Goal: Information Seeking & Learning: Learn about a topic

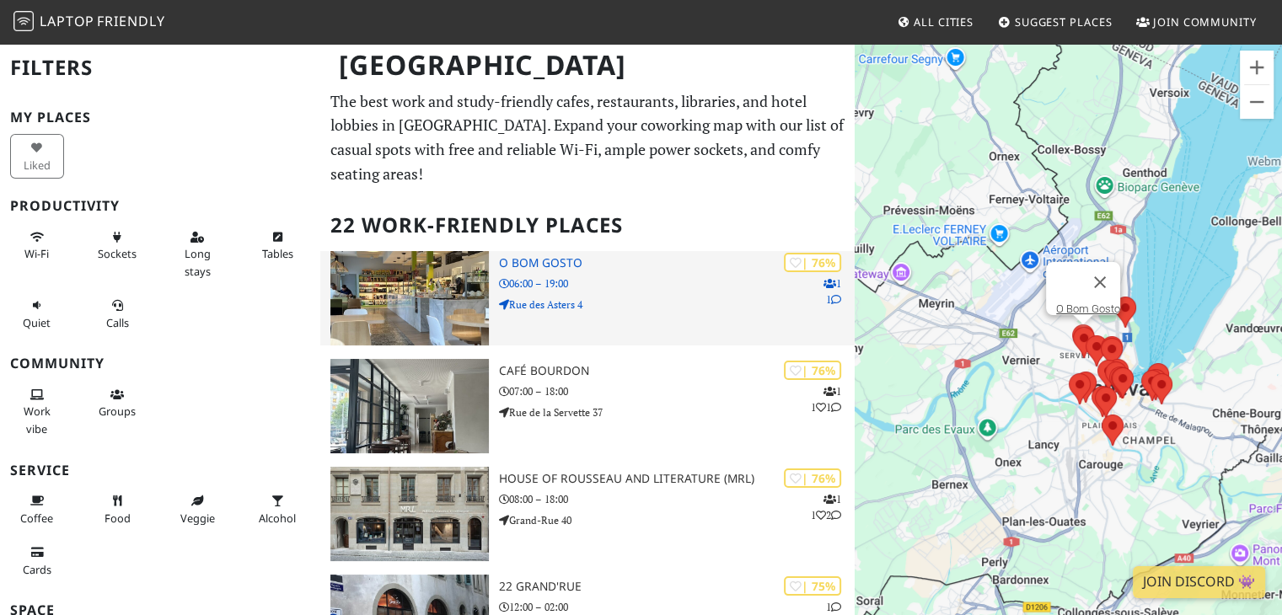
click at [538, 256] on h3 "O Bom Gosto" at bounding box center [677, 263] width 356 height 14
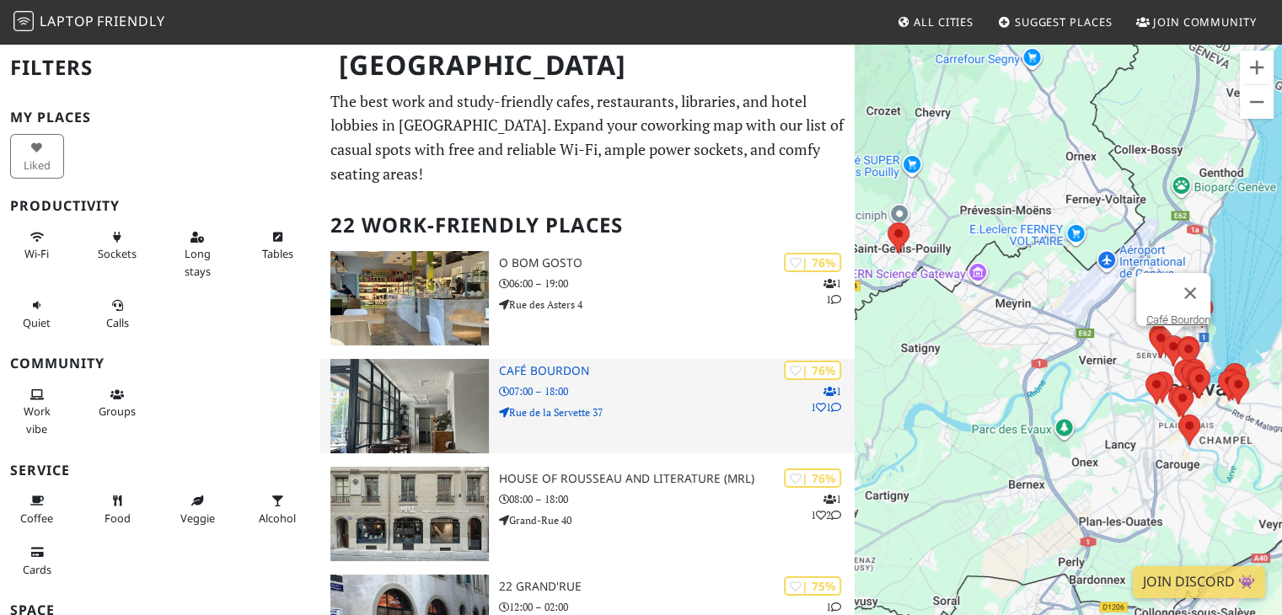
click at [519, 364] on h3 "Café Bourdon" at bounding box center [677, 371] width 356 height 14
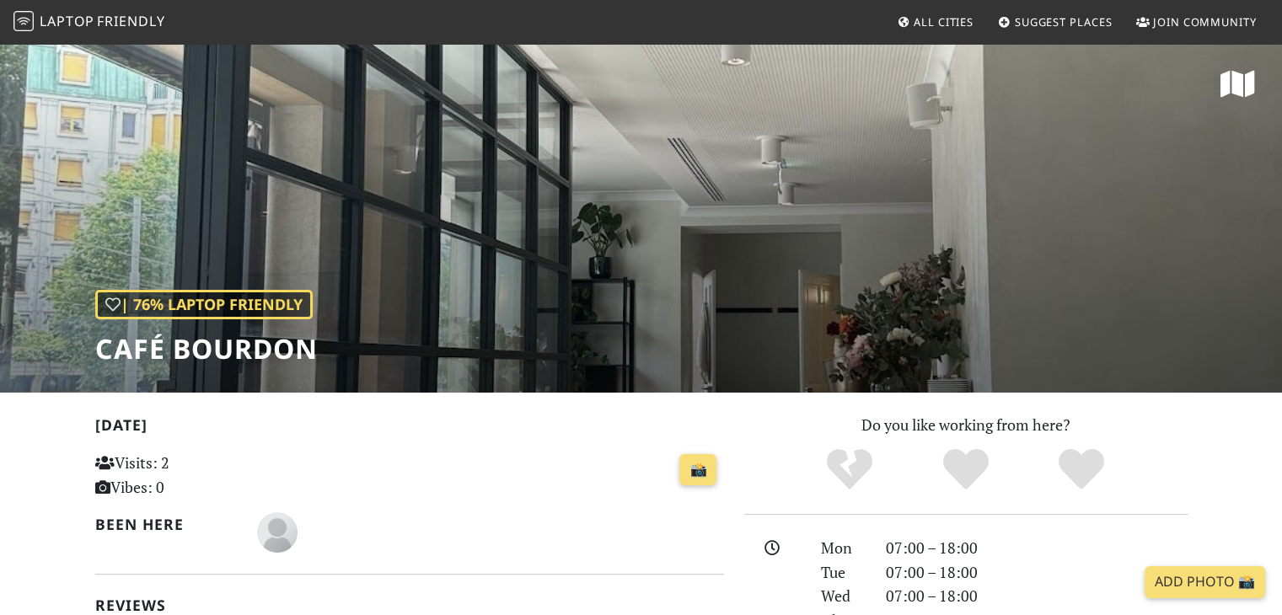
click at [533, 190] on div "| 76% Laptop Friendly Café Bourdon" at bounding box center [641, 217] width 1282 height 351
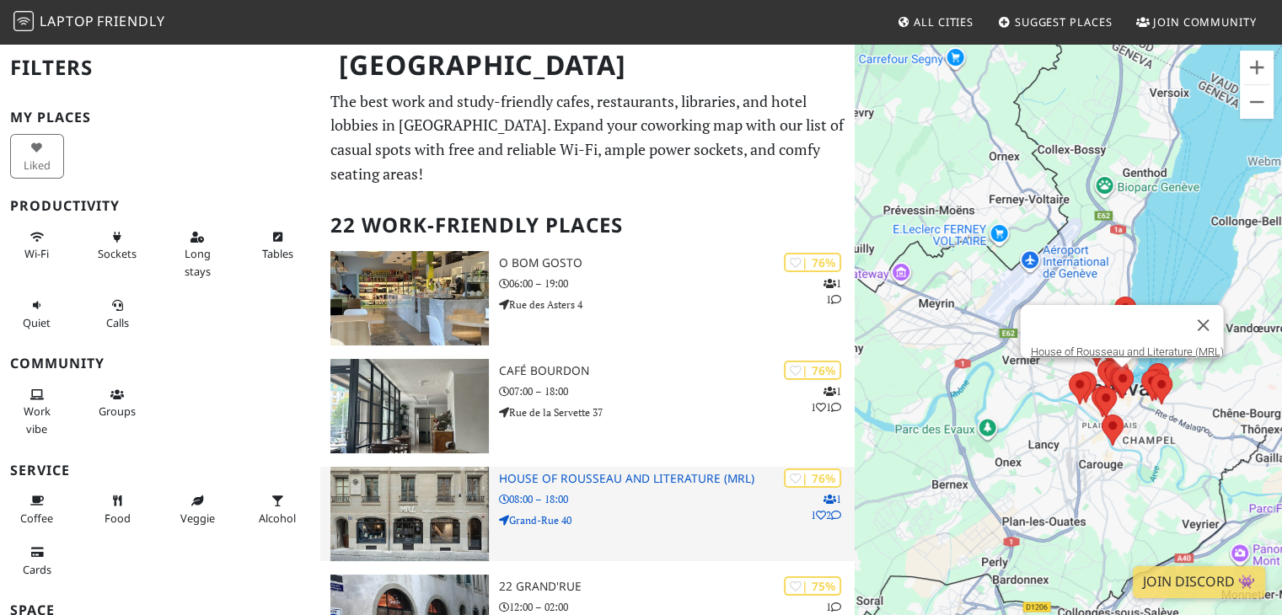
click at [588, 472] on h3 "House of Rousseau and Literature (MRL)" at bounding box center [677, 479] width 356 height 14
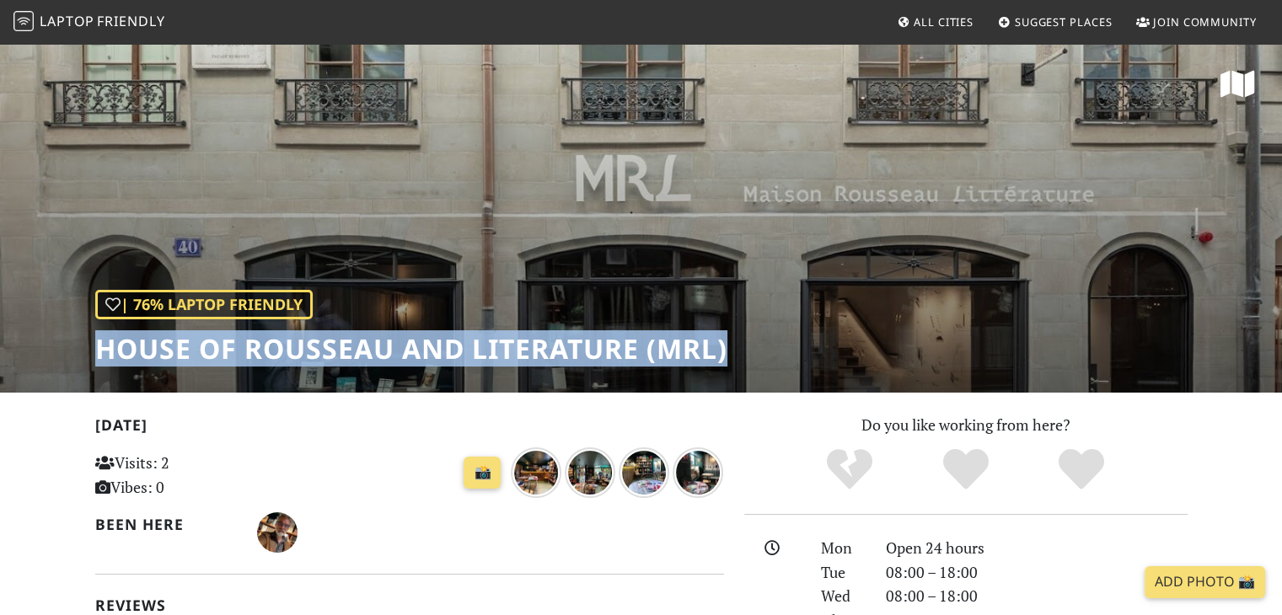
drag, startPoint x: 763, startPoint y: 351, endPoint x: 98, endPoint y: 359, distance: 664.9
click at [98, 359] on div "| 76% Laptop Friendly House of Rousseau and Literature (MRL)" at bounding box center [641, 217] width 1282 height 351
copy h1 "House of Rousseau and Literature (MRL)"
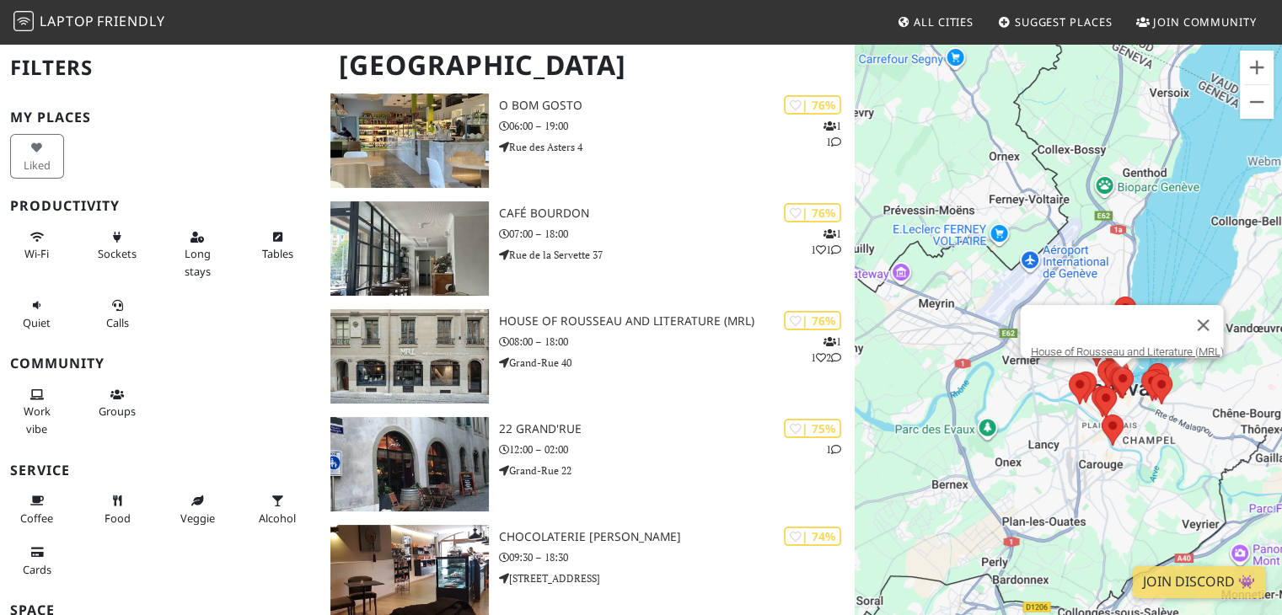
scroll to position [169, 0]
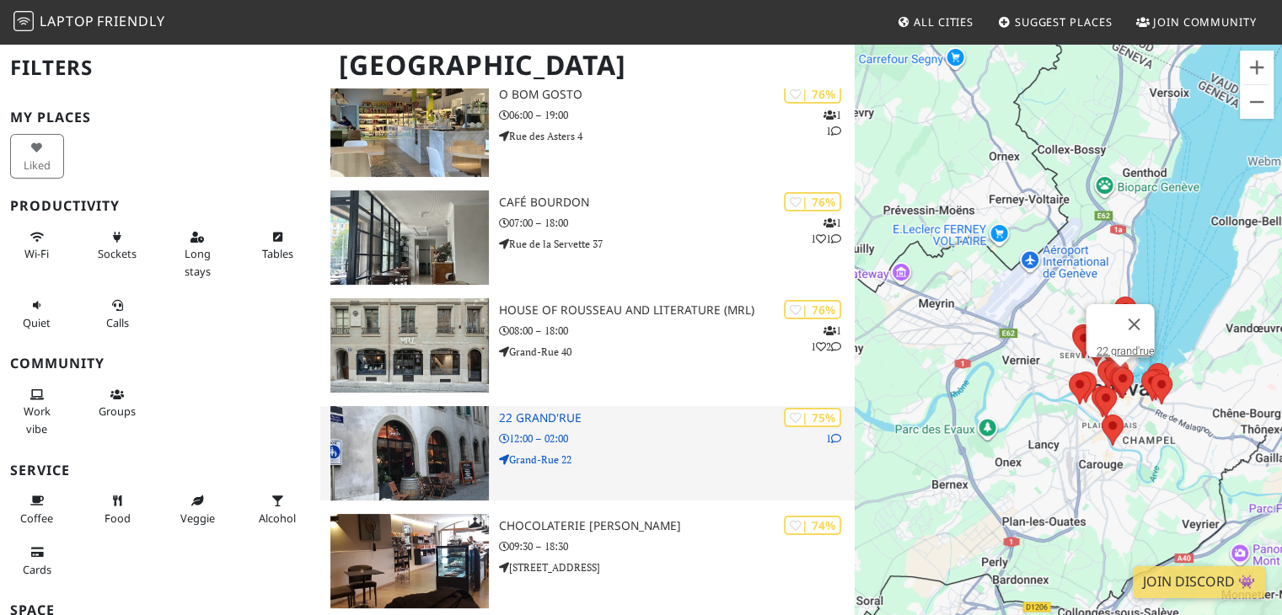
click at [601, 452] on p "Grand-Rue 22" at bounding box center [677, 460] width 356 height 16
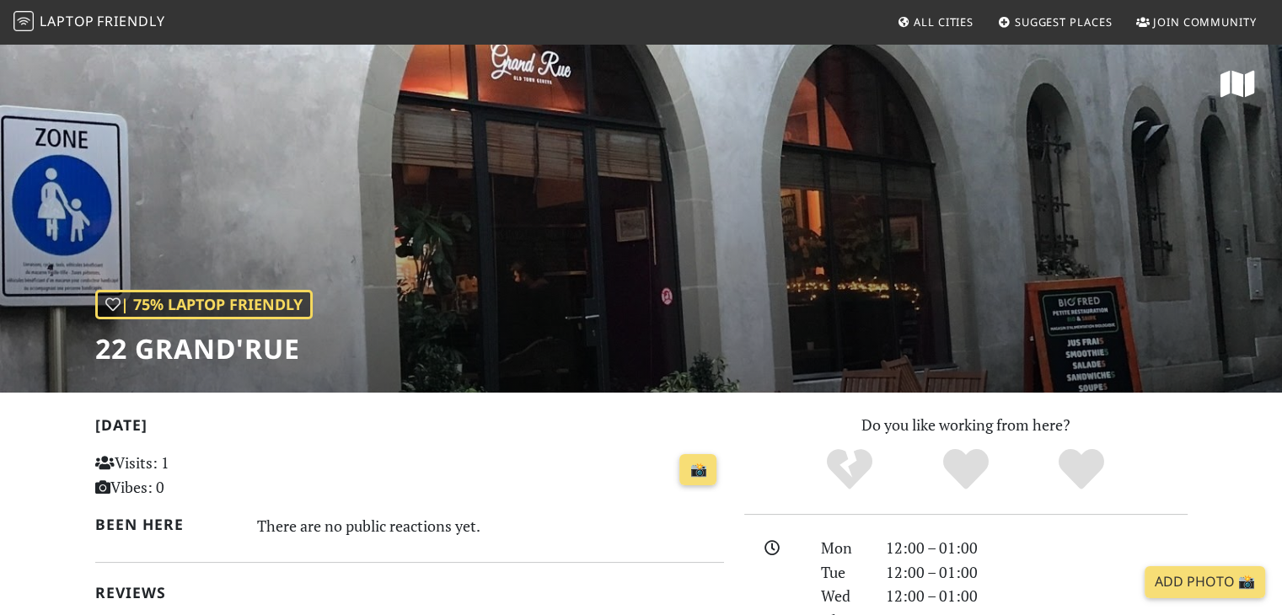
click at [690, 186] on div "| 75% Laptop Friendly 22 grand'rue" at bounding box center [641, 217] width 1282 height 351
drag, startPoint x: 327, startPoint y: 357, endPoint x: 76, endPoint y: 356, distance: 251.1
click at [76, 356] on div "| 75% Laptop Friendly 22 grand'rue" at bounding box center [641, 217] width 1282 height 351
copy h1 "22 grand'rue"
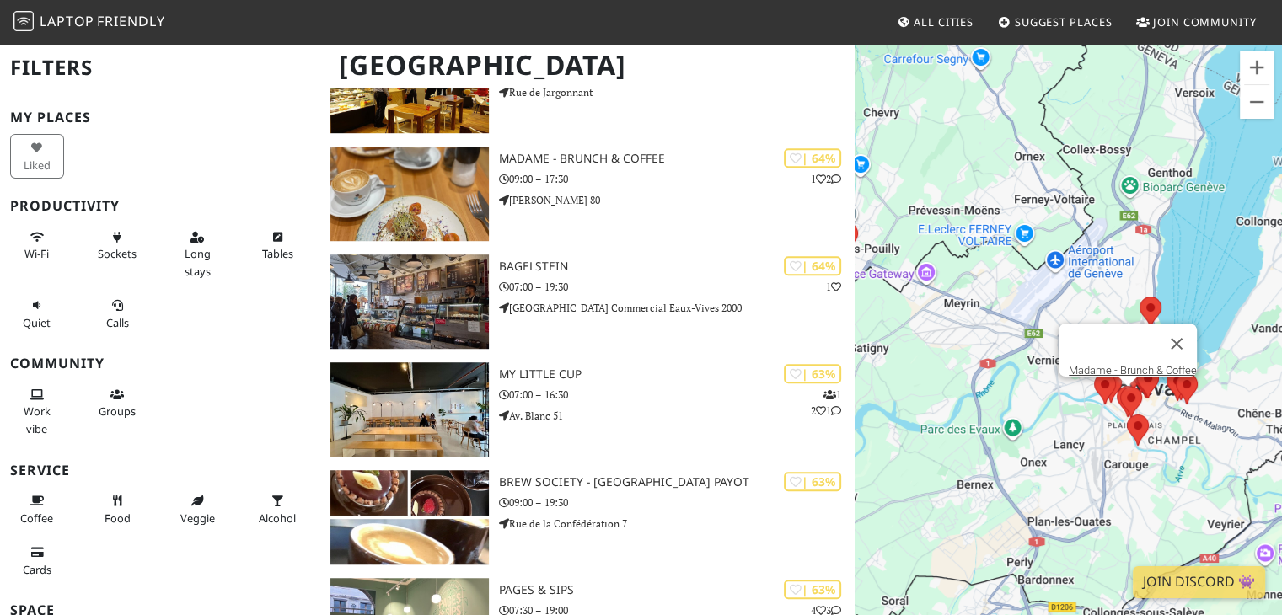
scroll to position [1106, 0]
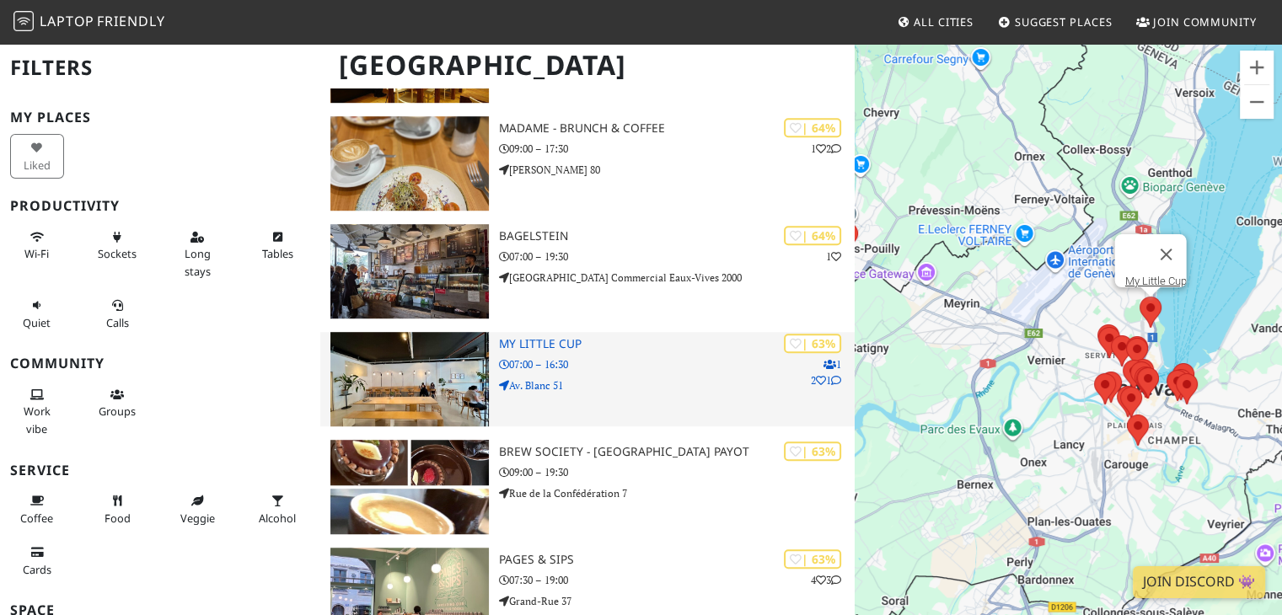
click at [635, 378] on p "Av. Blanc 51" at bounding box center [677, 386] width 356 height 16
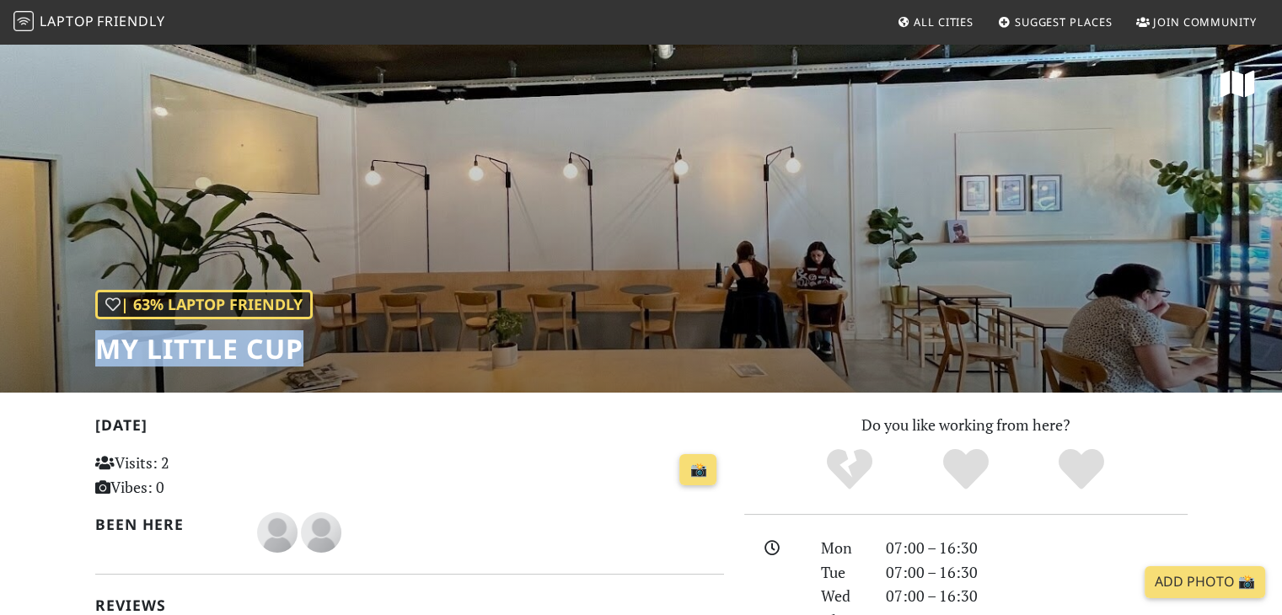
drag, startPoint x: 334, startPoint y: 348, endPoint x: 95, endPoint y: 350, distance: 238.5
click at [95, 350] on div "| 63% Laptop Friendly My Little Cup" at bounding box center [641, 217] width 1282 height 351
copy h1 "My Little Cup"
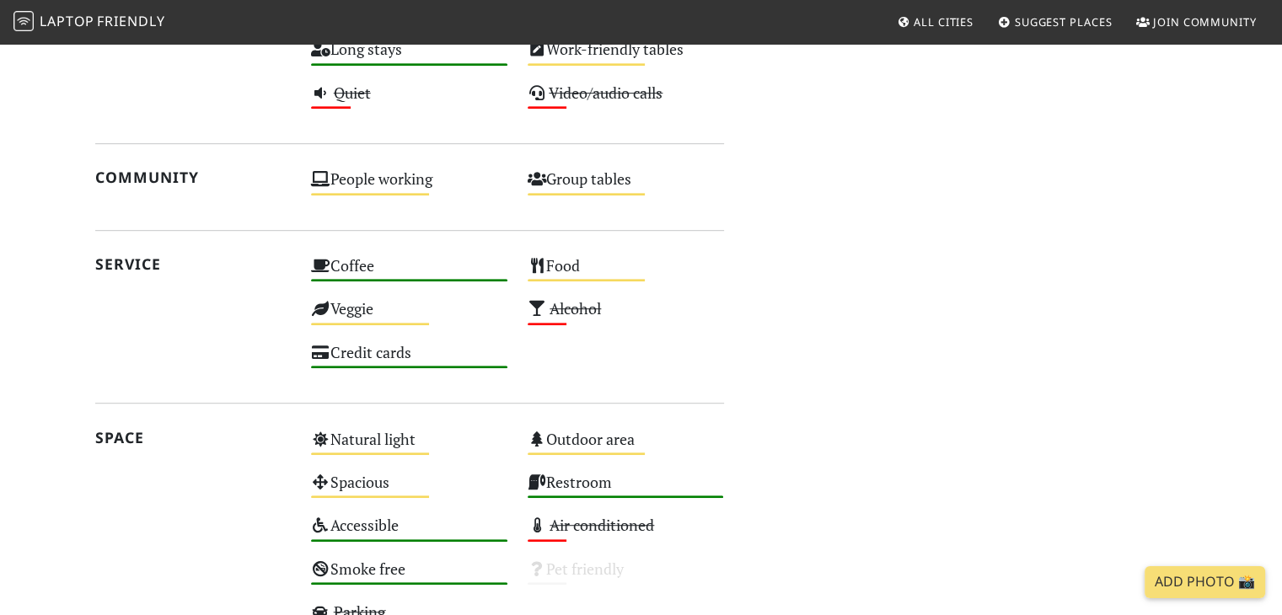
scroll to position [1116, 0]
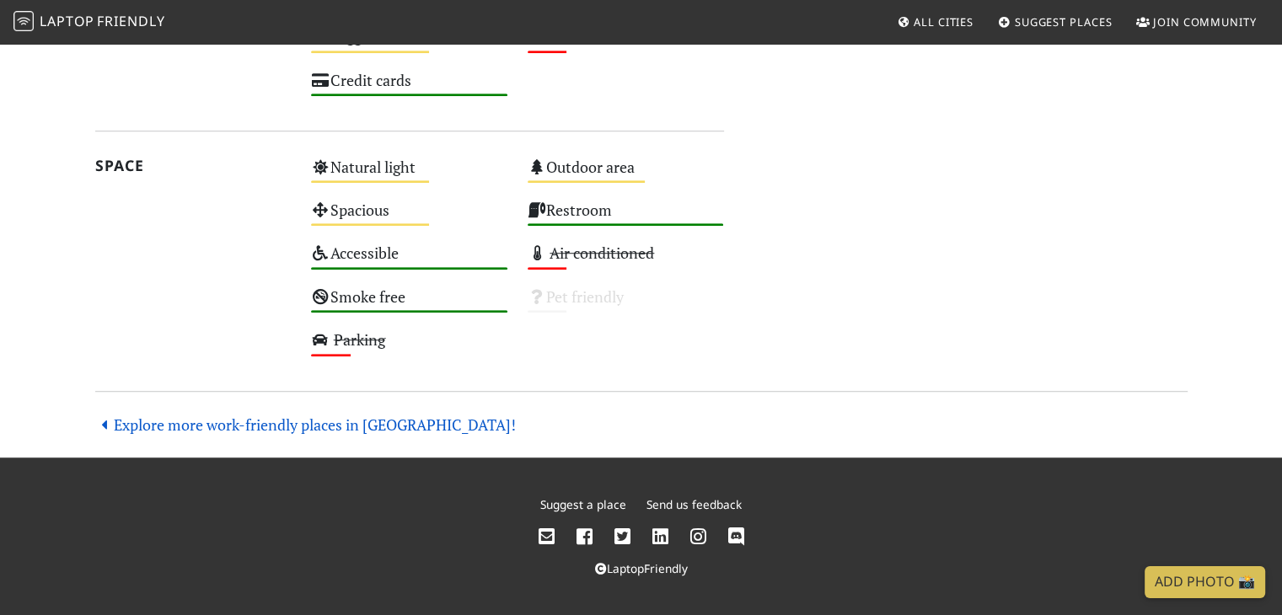
click at [193, 423] on link "Explore more work-friendly places in Geneva!" at bounding box center [305, 425] width 421 height 20
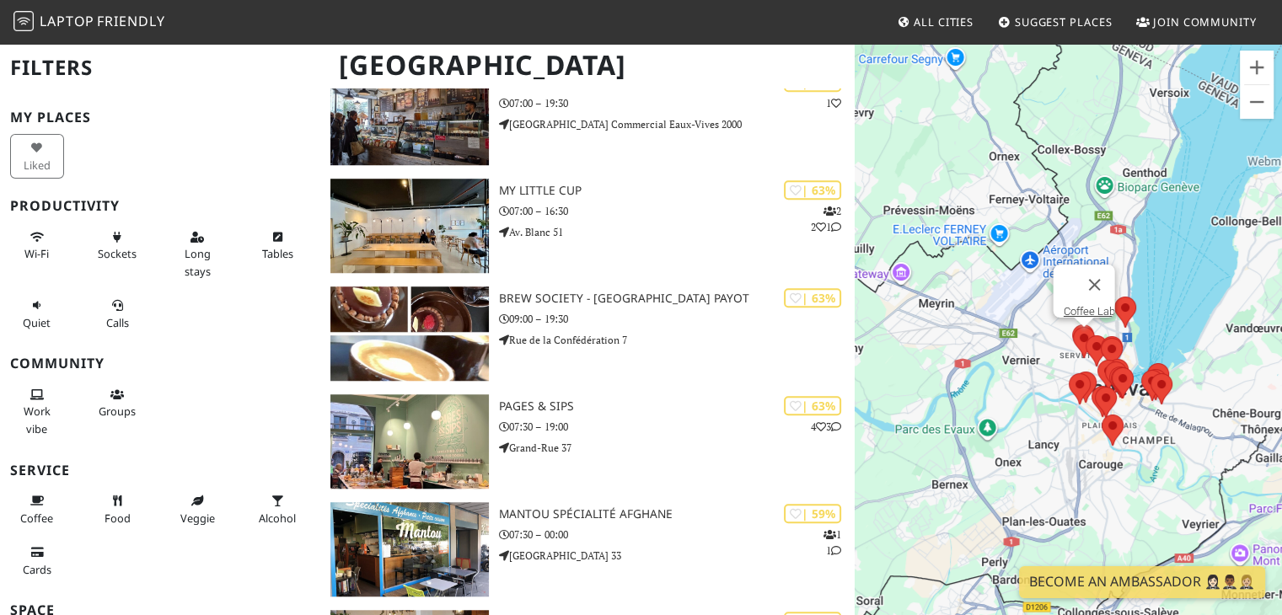
scroll to position [1264, 0]
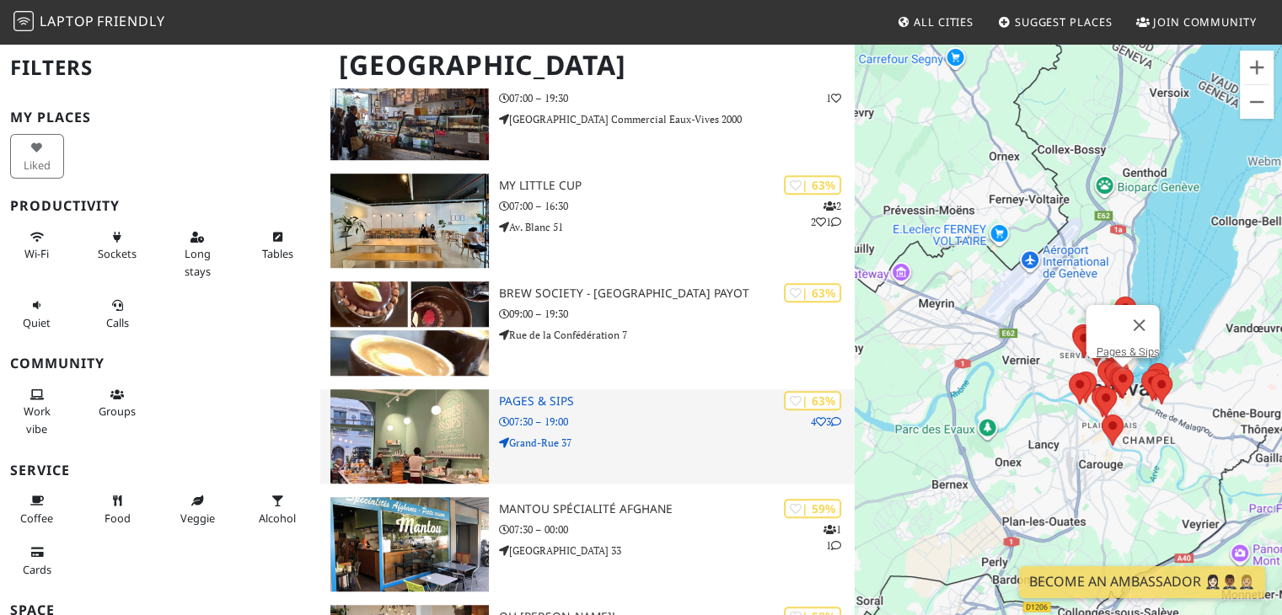
click at [621, 435] on p "Grand-Rue 37" at bounding box center [677, 443] width 356 height 16
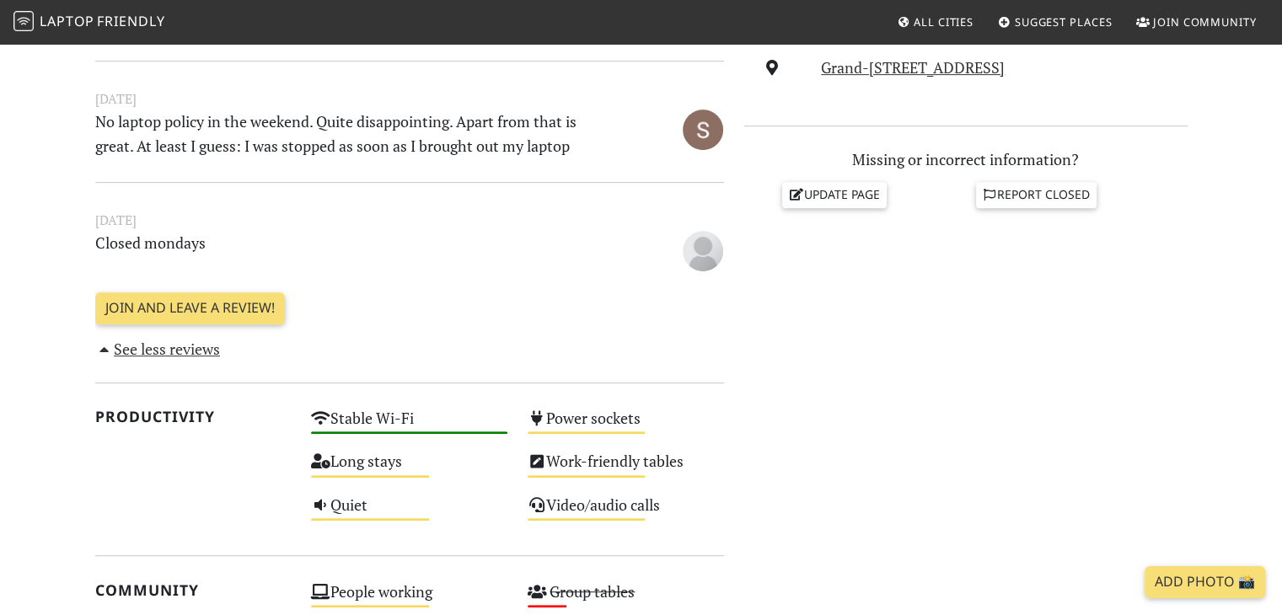
scroll to position [758, 0]
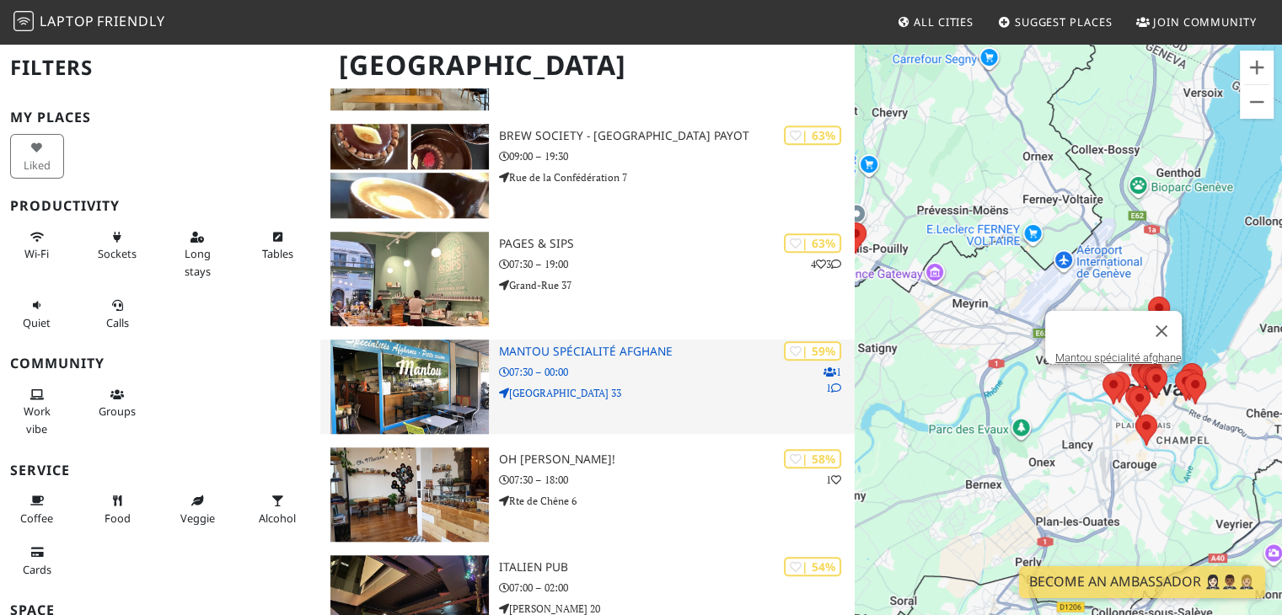
scroll to position [1433, 0]
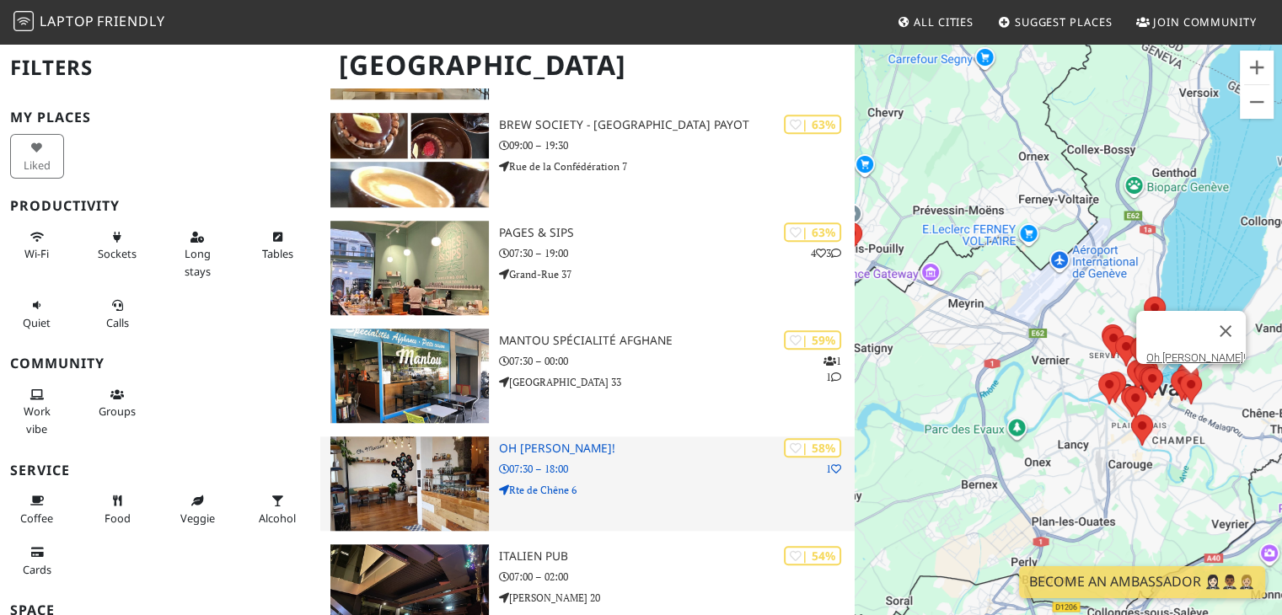
click at [570, 485] on div "| 58% 1 Oh [PERSON_NAME]! 07:30 – 18:00 Rte de Chêne 6" at bounding box center [677, 483] width 356 height 94
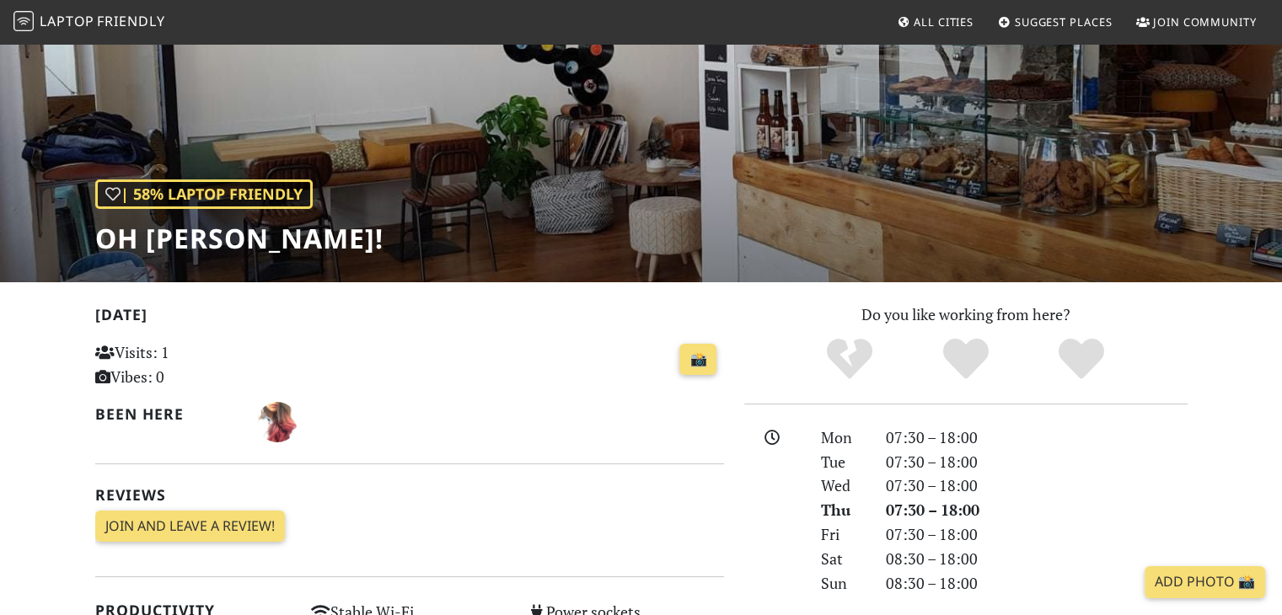
scroll to position [337, 0]
